Goal: Task Accomplishment & Management: Manage account settings

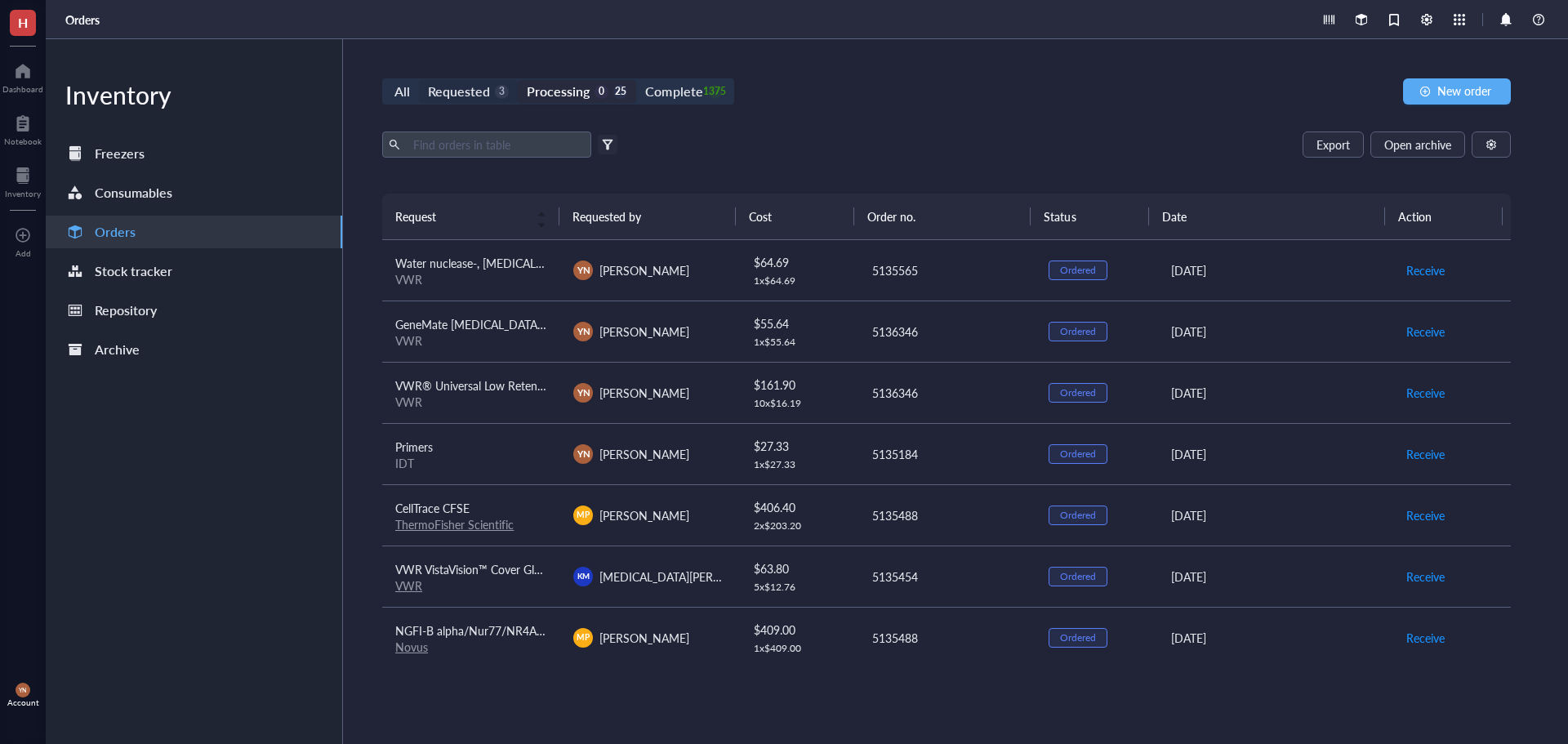
click at [471, 83] on div "Requested" at bounding box center [458, 91] width 62 height 23
click at [419, 80] on input "Requested 3" at bounding box center [419, 80] width 0 height 0
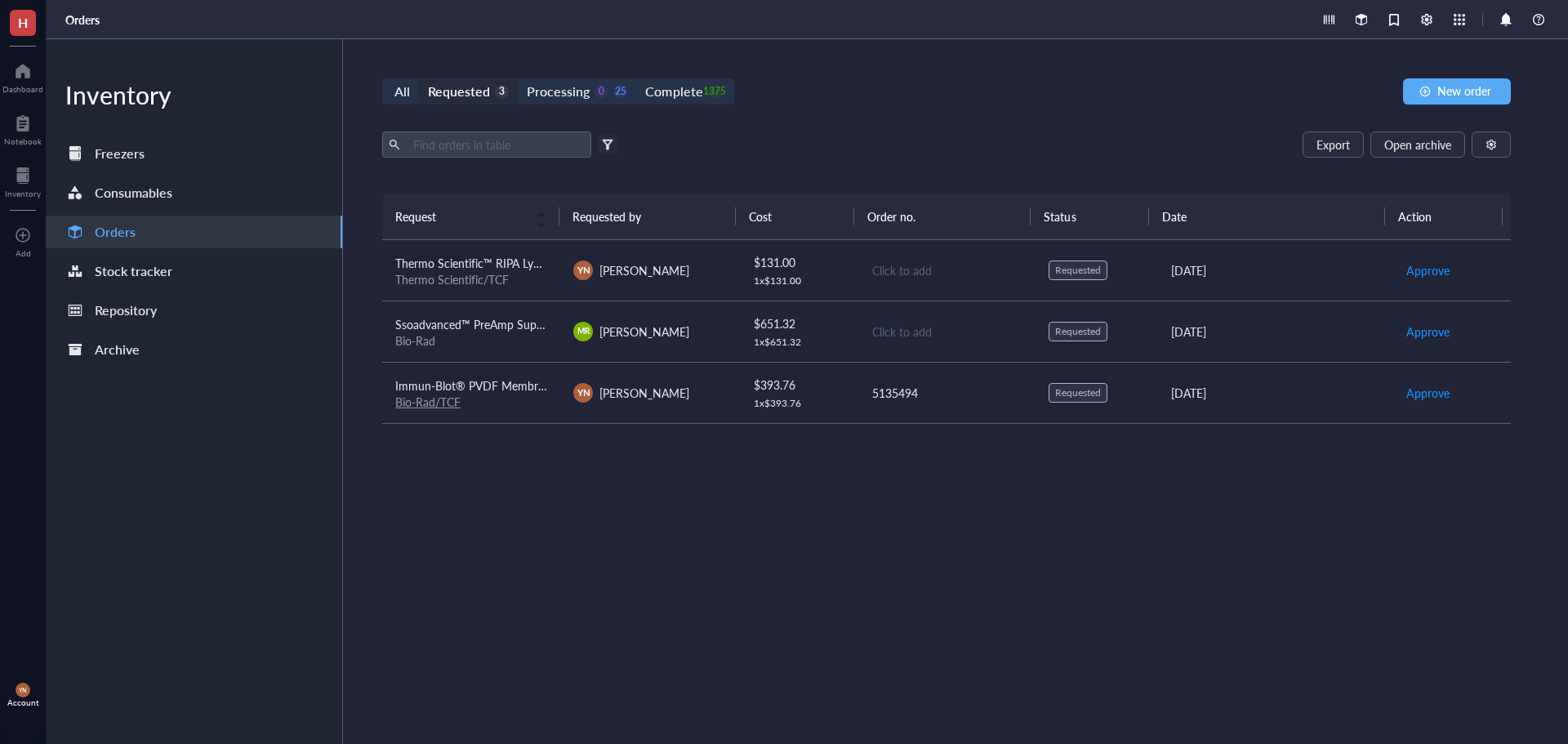
click at [912, 101] on div "All Requested 3 Processing 0 25 Complete 1375 New order" at bounding box center [947, 91] width 1129 height 26
click at [509, 334] on div "Bio-Rad" at bounding box center [470, 341] width 152 height 15
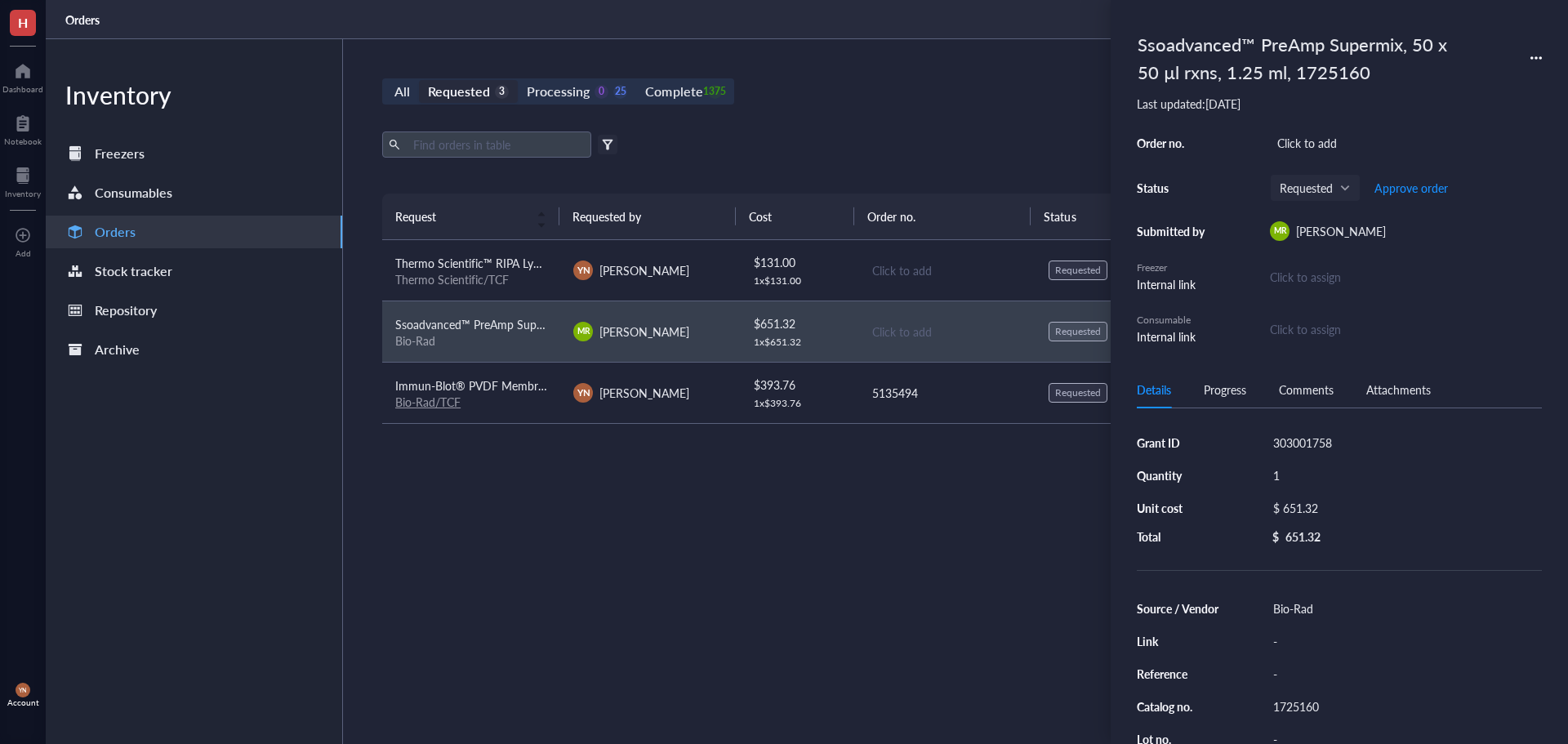
click at [1309, 706] on div "1725160" at bounding box center [1404, 706] width 276 height 23
click at [1309, 706] on input "1725160" at bounding box center [1296, 706] width 59 height 21
click at [1312, 507] on div "$ 651.32" at bounding box center [1400, 507] width 269 height 23
click at [1312, 507] on input "651.32" at bounding box center [1419, 510] width 231 height 26
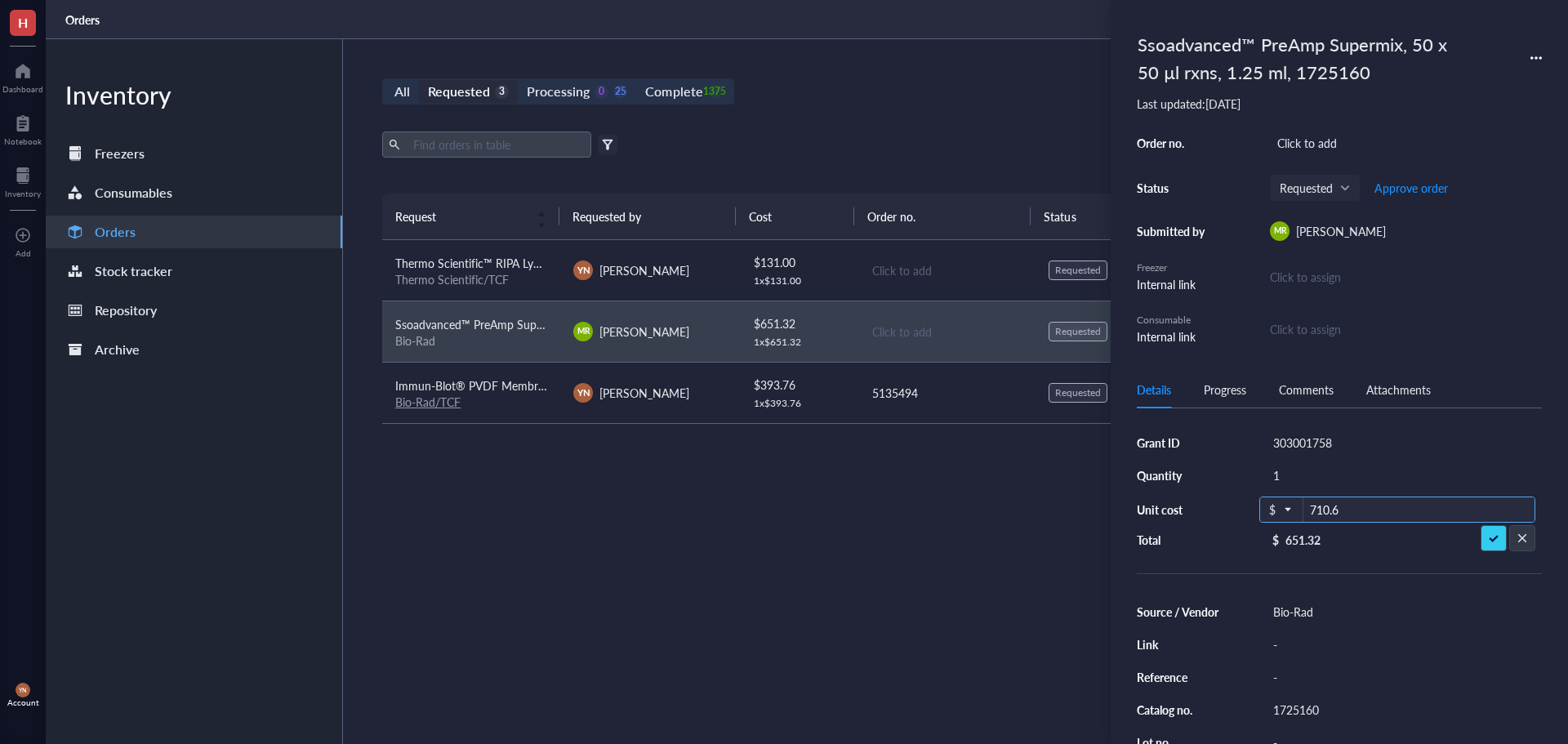
type input "710.6"
click at [674, 584] on div "Request Requested by Cost Order no. Status Date Action Thermo Scientific™ RIPA …" at bounding box center [947, 430] width 1129 height 473
click at [1316, 432] on div "Grant ID 303001758 Quantity 1 Unit cost $ 651.32 Total $ 651.32 Source / Vendor…" at bounding box center [1339, 664] width 405 height 474
click at [1315, 433] on div "303001758" at bounding box center [1404, 442] width 276 height 23
click at [1315, 433] on input "303001758" at bounding box center [1302, 442] width 72 height 21
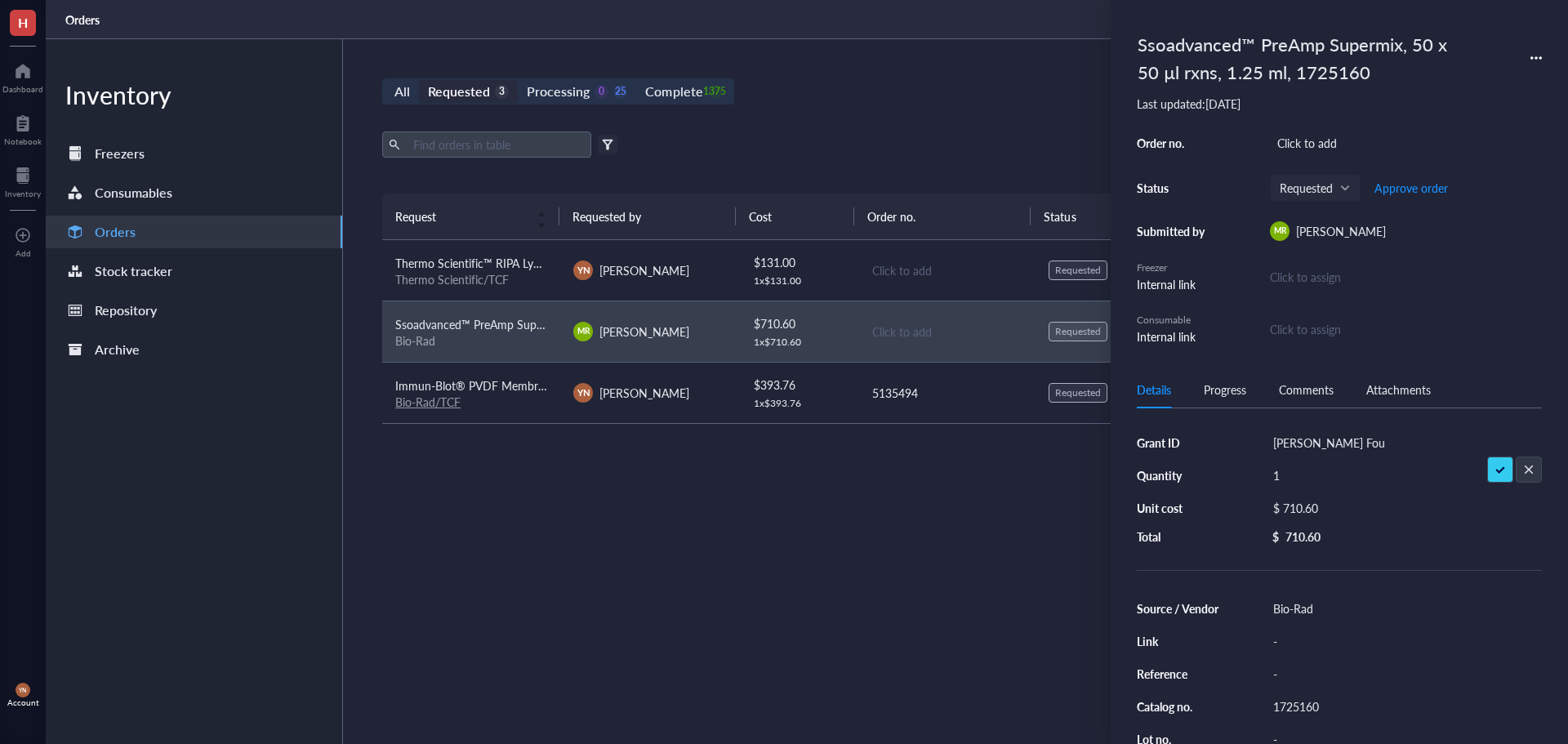
type input "[PERSON_NAME] Foundation"
